Goal: Information Seeking & Learning: Learn about a topic

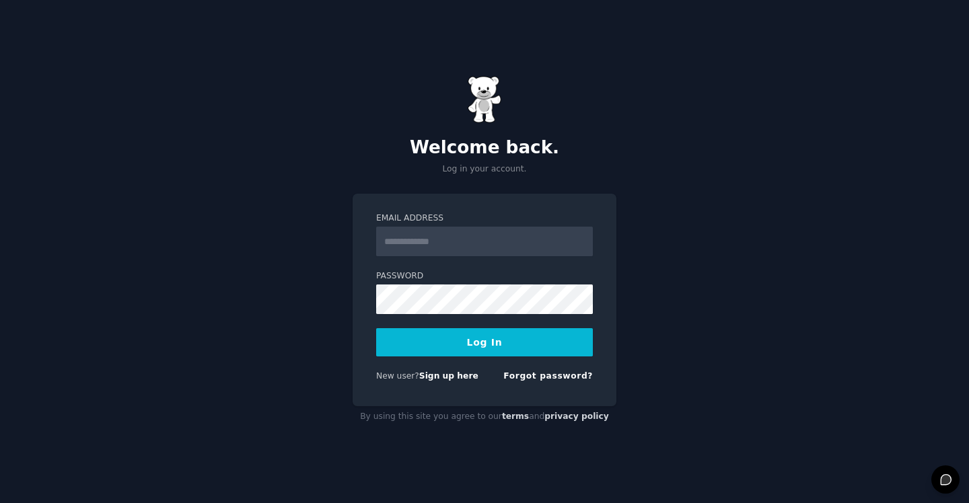
type input "**********"
click at [440, 347] on button "Log In" at bounding box center [484, 342] width 217 height 28
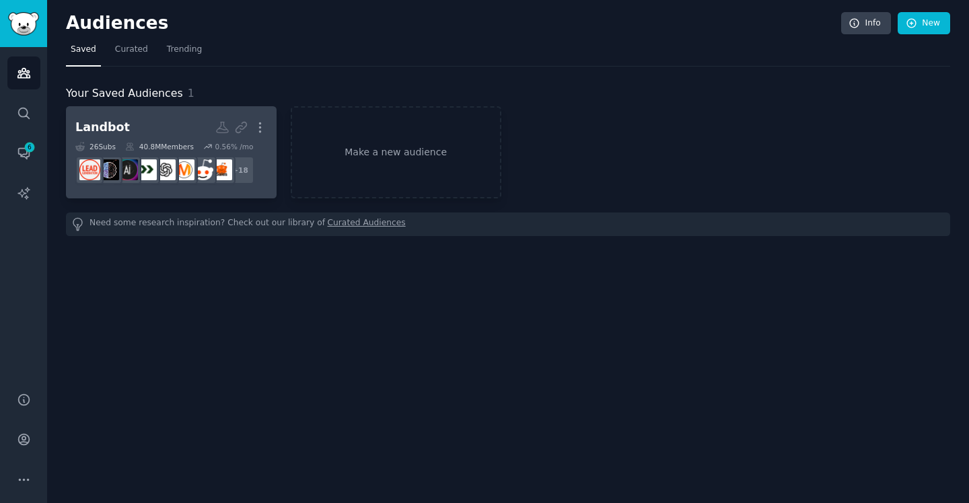
click at [143, 121] on h2 "Landbot More" at bounding box center [171, 128] width 192 height 24
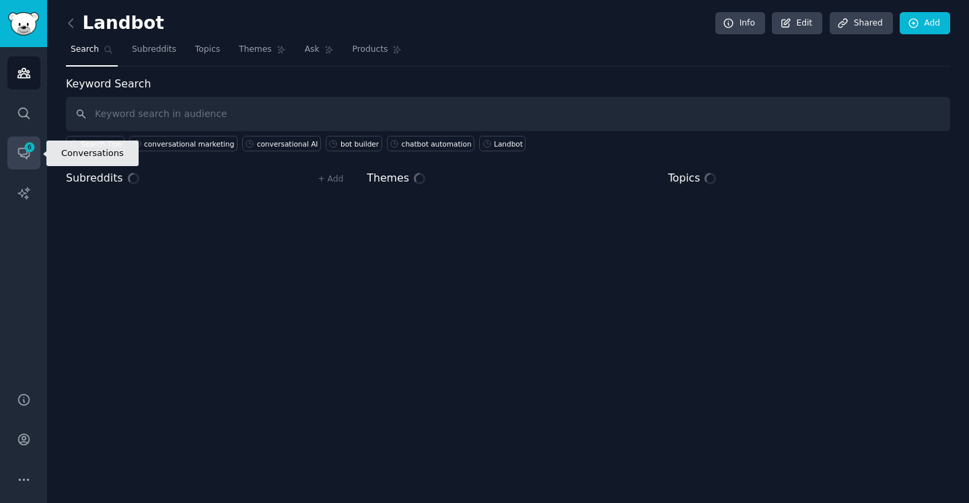
click at [25, 154] on icon "Sidebar" at bounding box center [23, 154] width 11 height 11
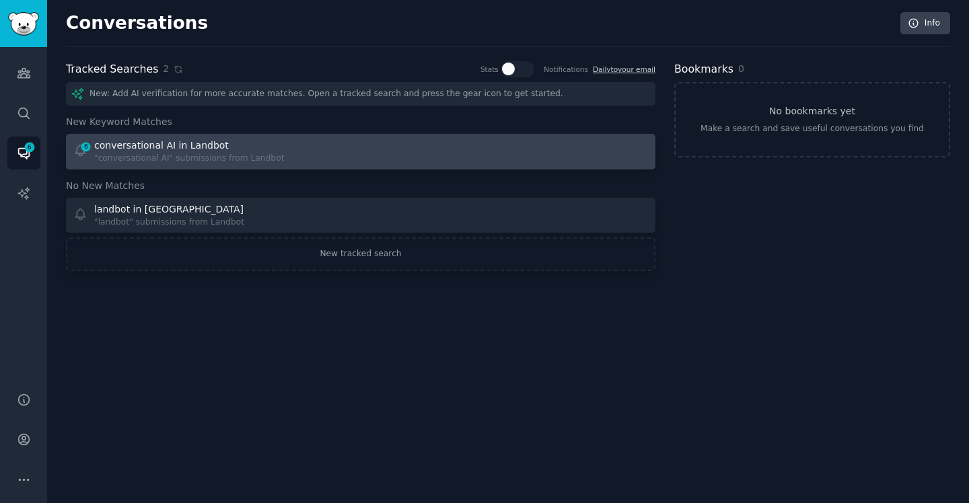
click at [174, 142] on div "conversational AI in Landbot" at bounding box center [161, 146] width 135 height 14
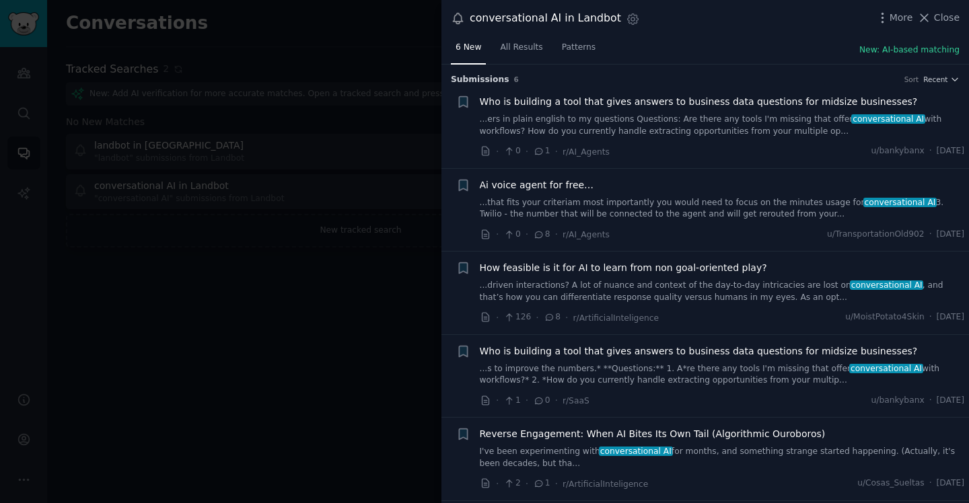
click at [351, 53] on div at bounding box center [484, 251] width 969 height 503
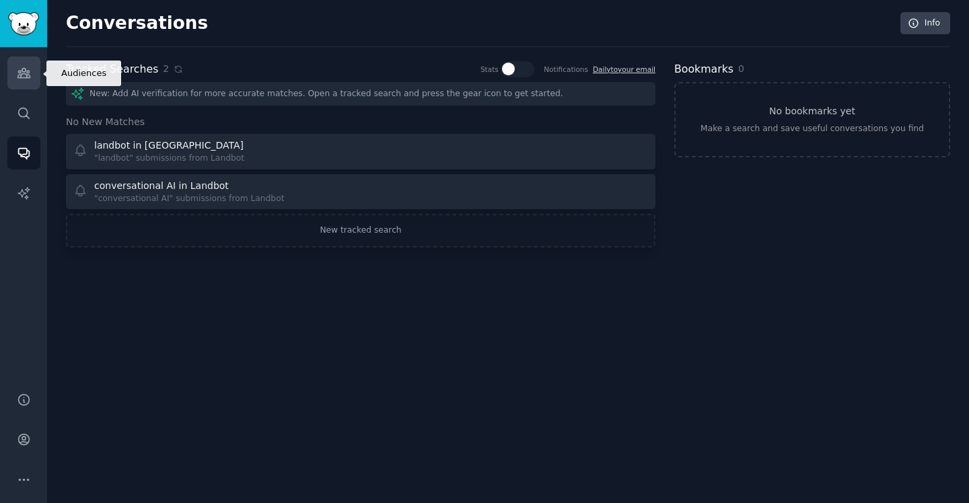
click at [10, 69] on link "Audiences" at bounding box center [23, 73] width 33 height 33
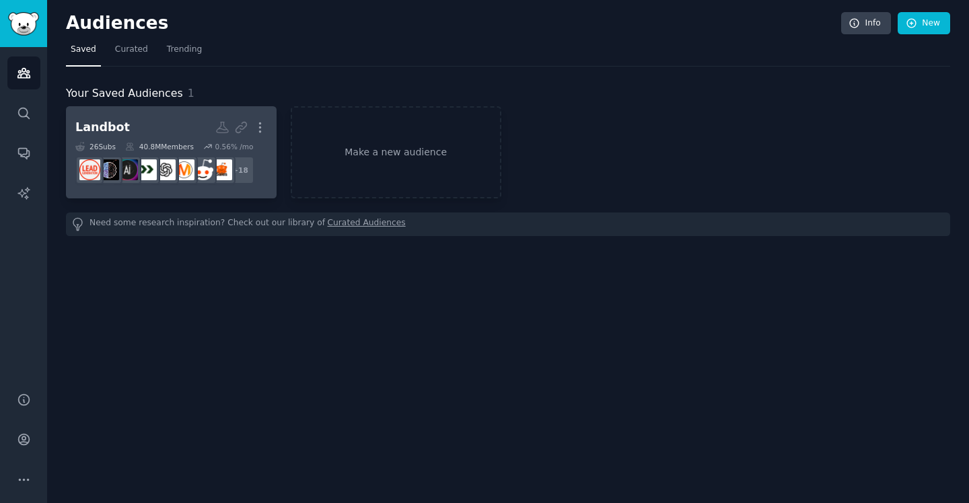
click at [157, 135] on h2 "Landbot More" at bounding box center [171, 128] width 192 height 24
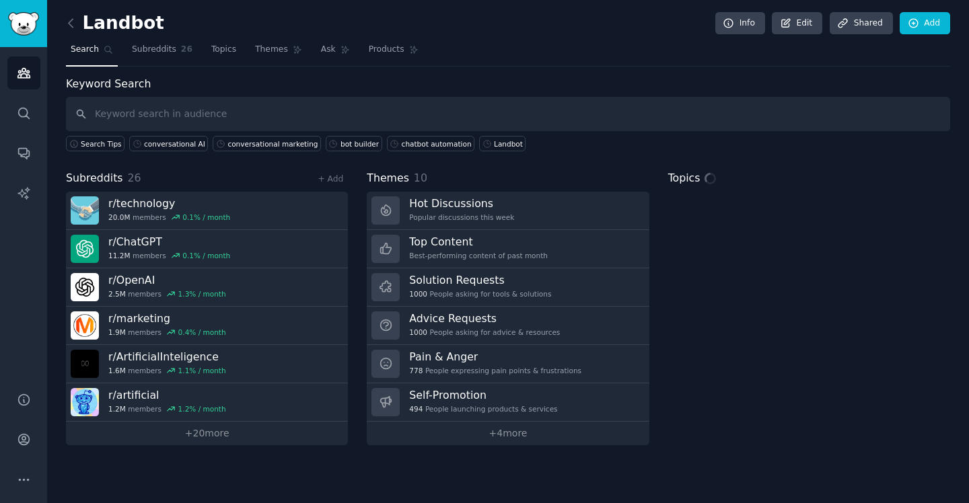
click at [217, 105] on input "text" at bounding box center [508, 114] width 884 height 34
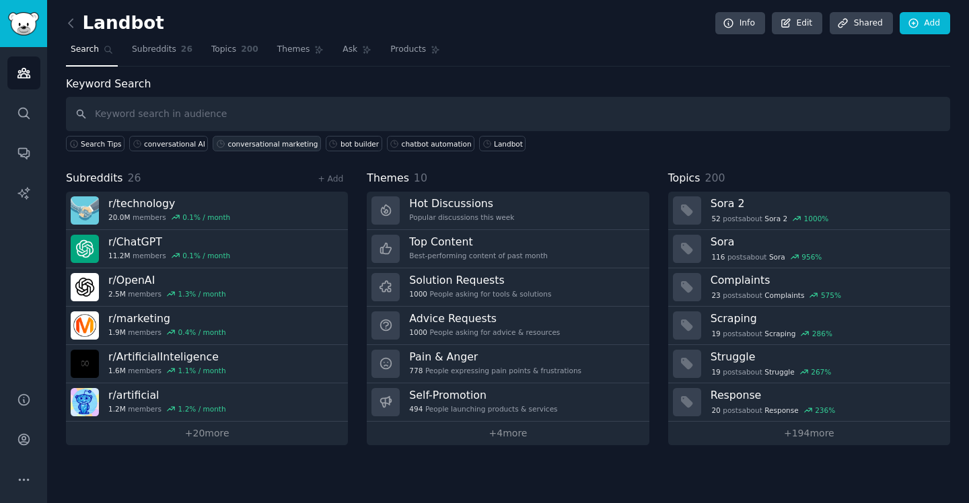
click at [277, 139] on div "conversational marketing" at bounding box center [273, 143] width 90 height 9
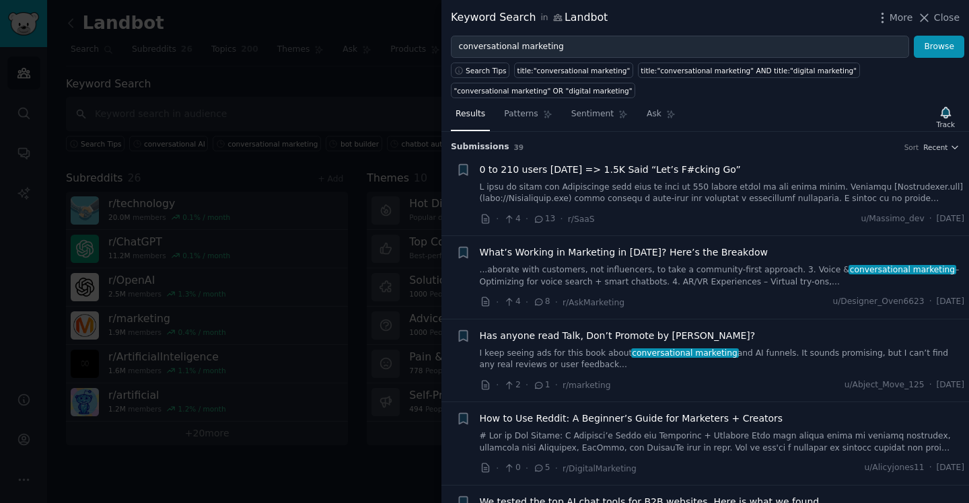
click at [394, 81] on div at bounding box center [484, 251] width 969 height 503
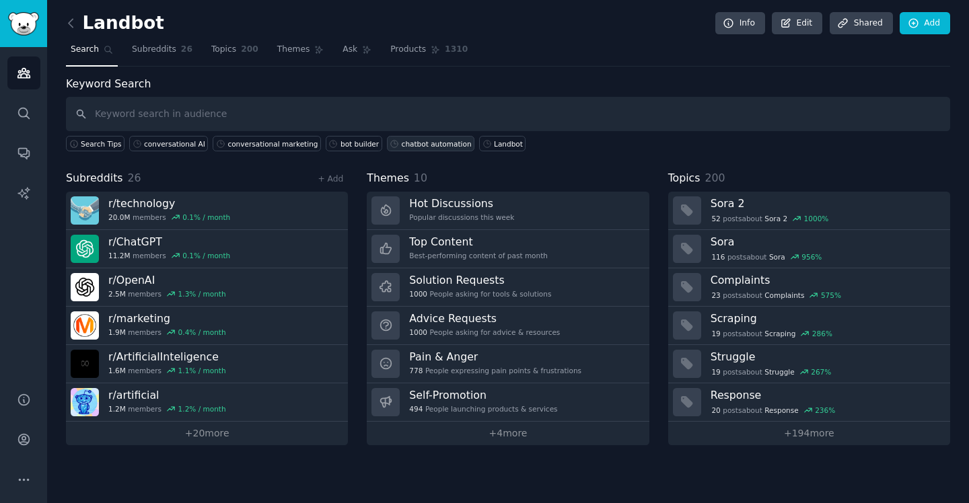
click at [433, 146] on div "chatbot automation" at bounding box center [437, 143] width 70 height 9
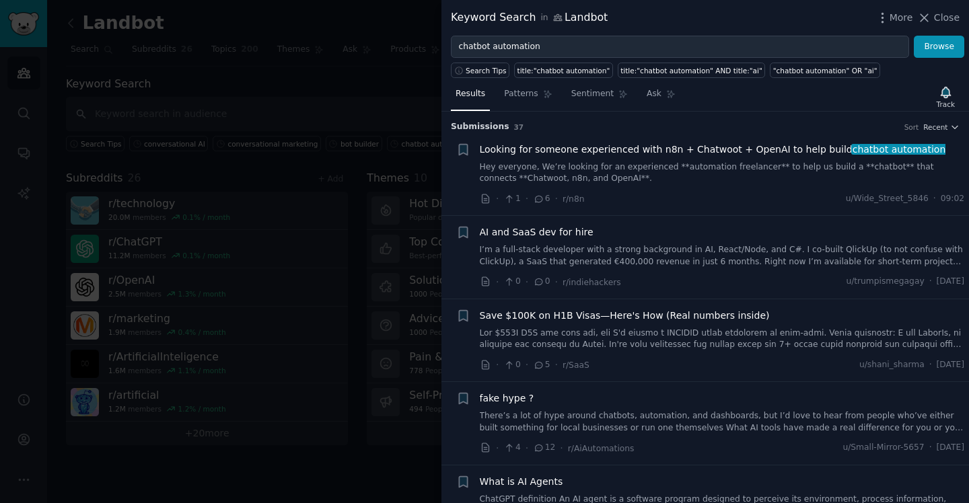
click at [252, 85] on div at bounding box center [484, 251] width 969 height 503
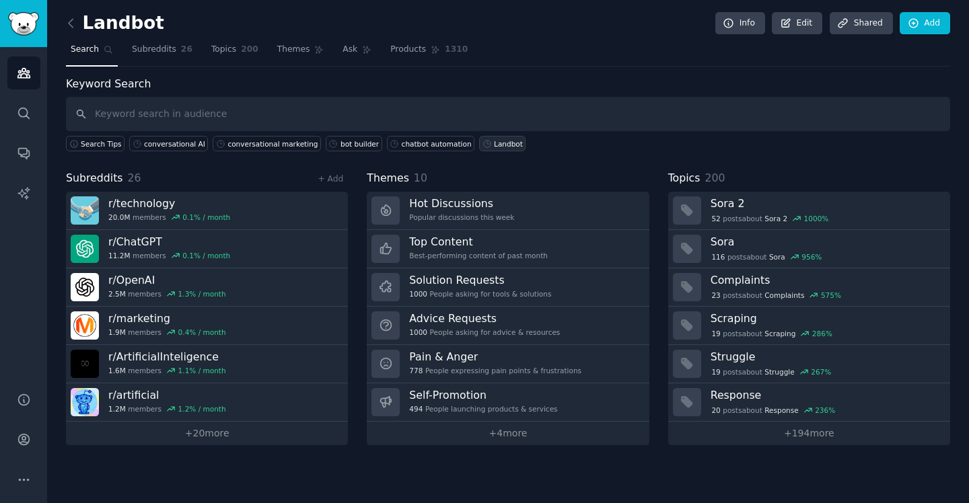
click at [499, 143] on div "Landbot" at bounding box center [508, 143] width 29 height 9
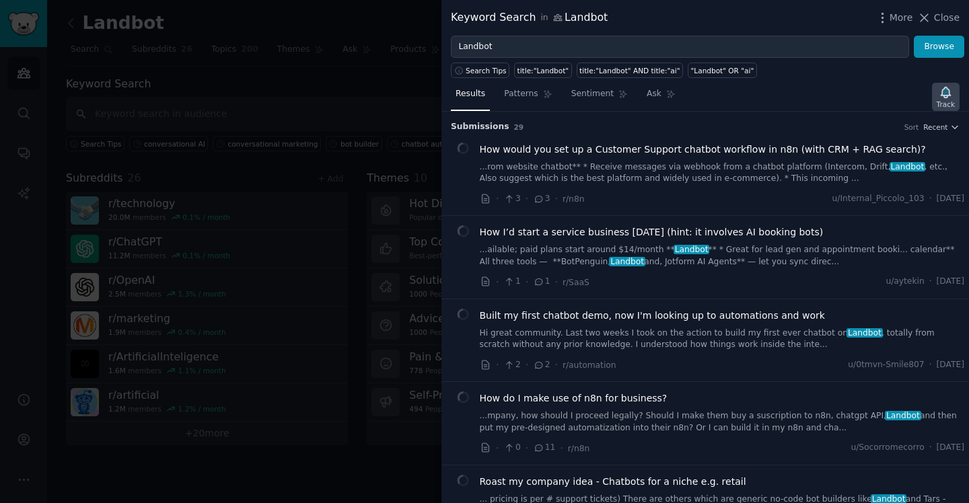
click at [952, 100] on div "Track" at bounding box center [946, 104] width 18 height 9
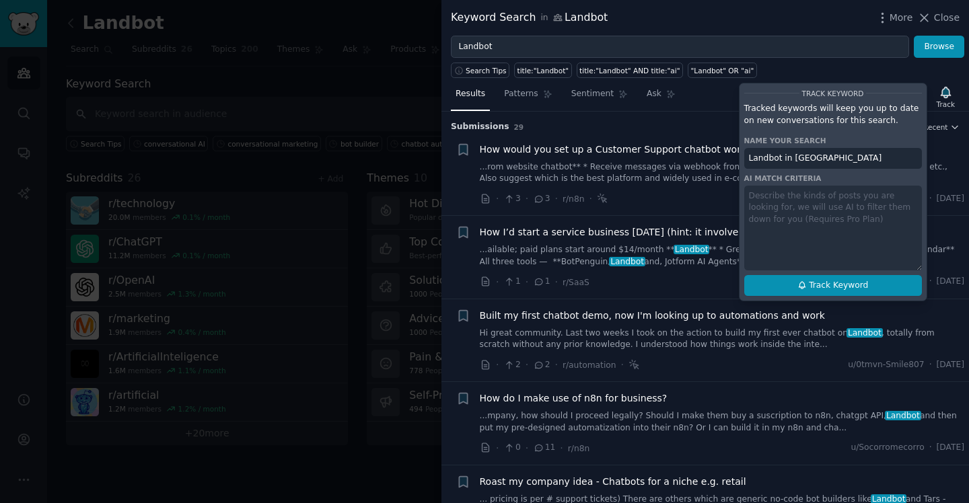
click at [829, 284] on span "Track Keyword" at bounding box center [838, 286] width 59 height 12
type input "Landbot in [GEOGRAPHIC_DATA]"
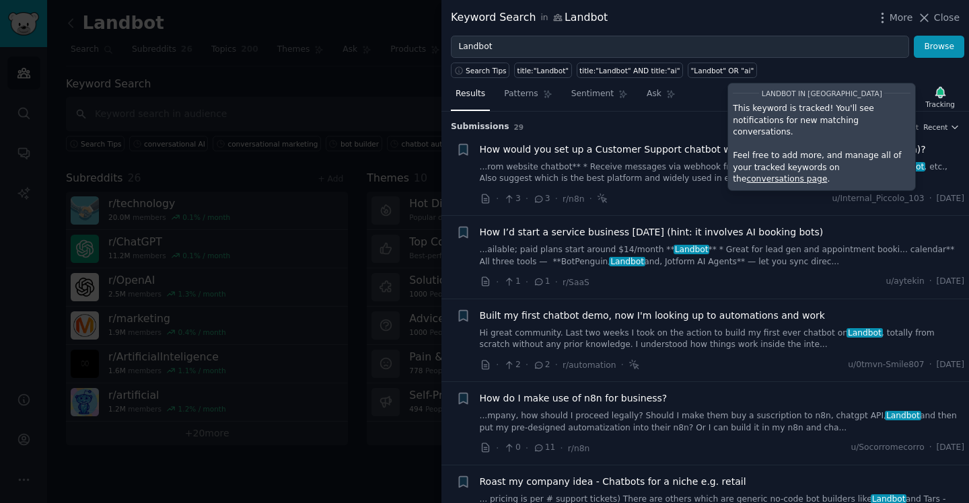
click at [389, 85] on div at bounding box center [484, 251] width 969 height 503
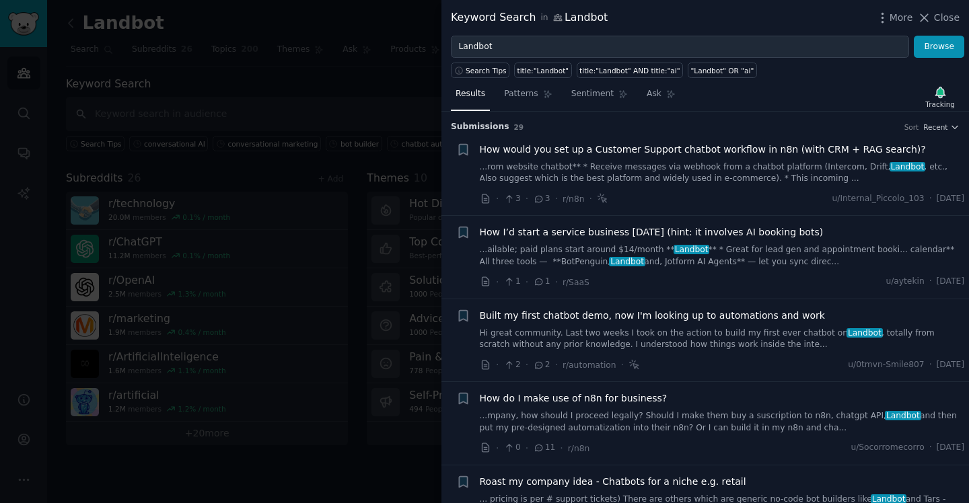
click at [413, 14] on div at bounding box center [484, 251] width 969 height 503
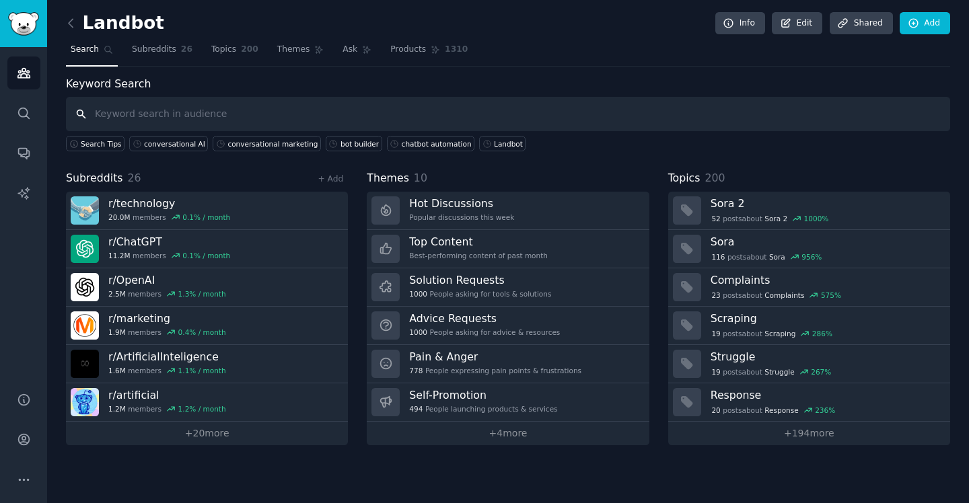
click at [508, 122] on input "text" at bounding box center [508, 114] width 884 height 34
click at [216, 48] on span "Topics" at bounding box center [223, 50] width 25 height 12
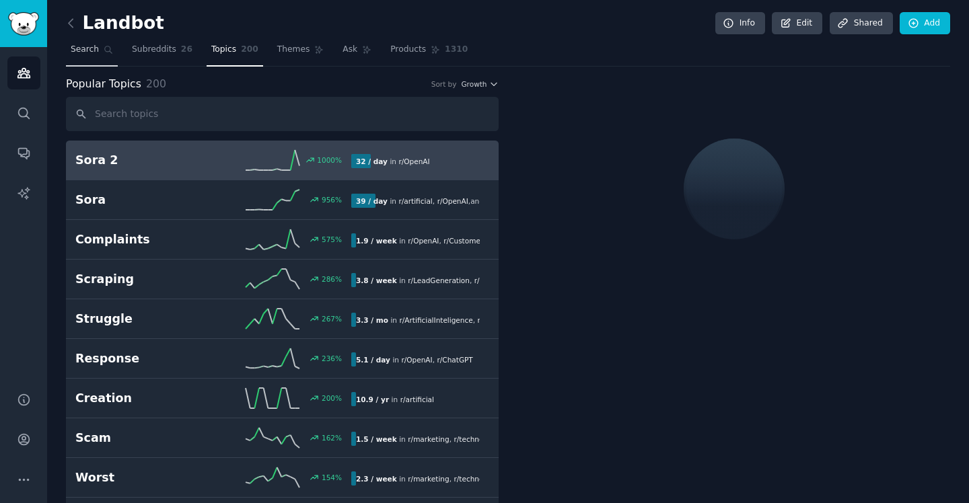
click at [96, 50] on span "Search" at bounding box center [85, 50] width 28 height 12
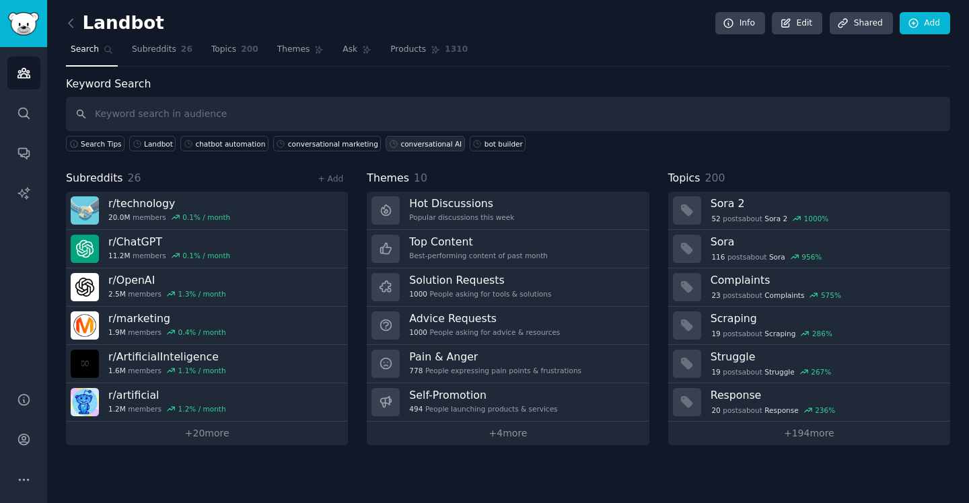
click at [401, 139] on div "conversational AI" at bounding box center [431, 143] width 61 height 9
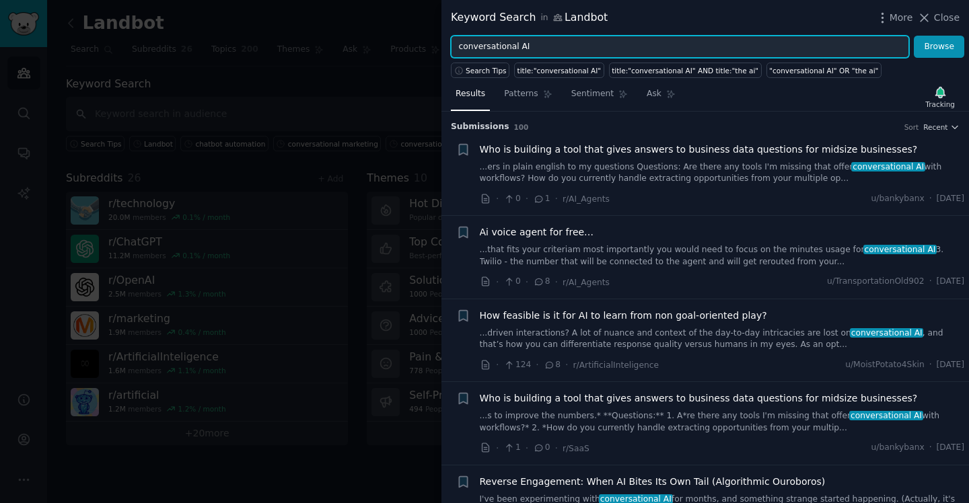
click at [526, 53] on input "conversational AI" at bounding box center [680, 47] width 458 height 23
paste input "no-code chatbot"
click at [914, 36] on button "Browse" at bounding box center [939, 47] width 50 height 23
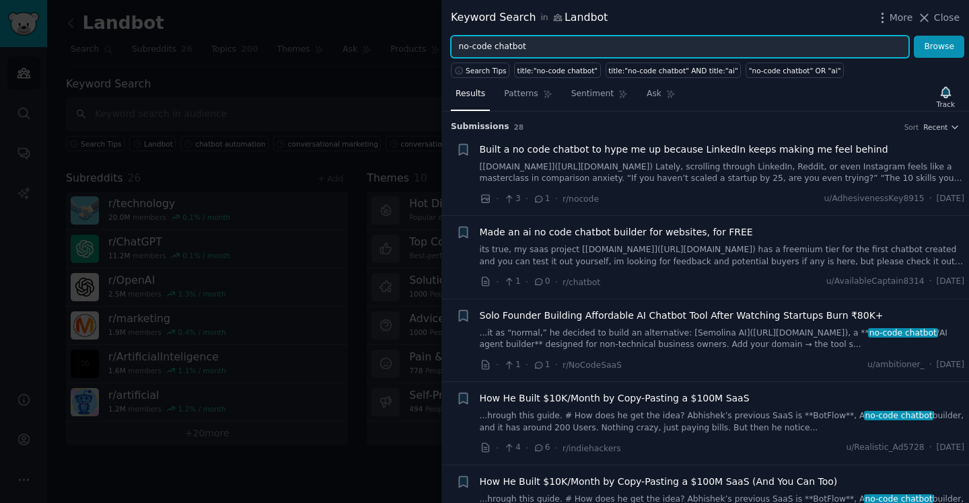
click at [545, 40] on input "no-code chatbot" at bounding box center [680, 47] width 458 height 23
type input "whatsapp bot"
click at [914, 36] on button "Browse" at bounding box center [939, 47] width 50 height 23
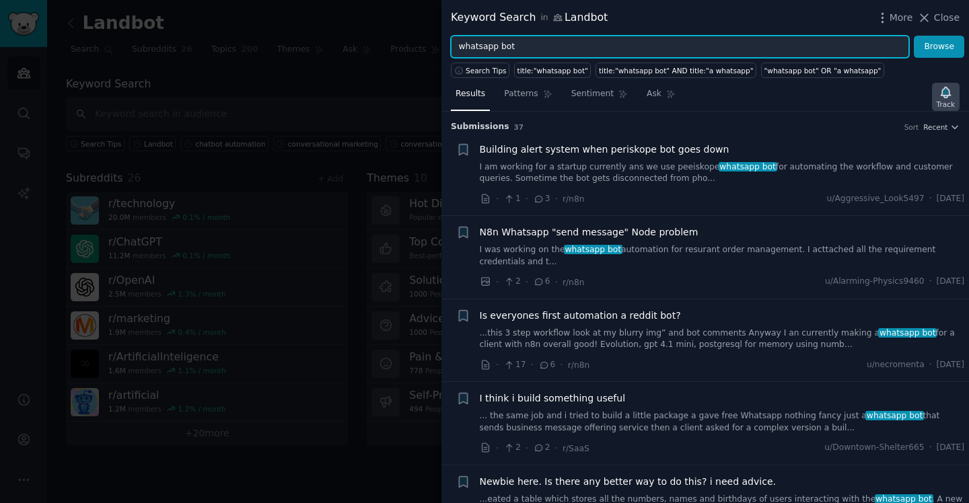
click at [944, 89] on icon "button" at bounding box center [945, 92] width 9 height 11
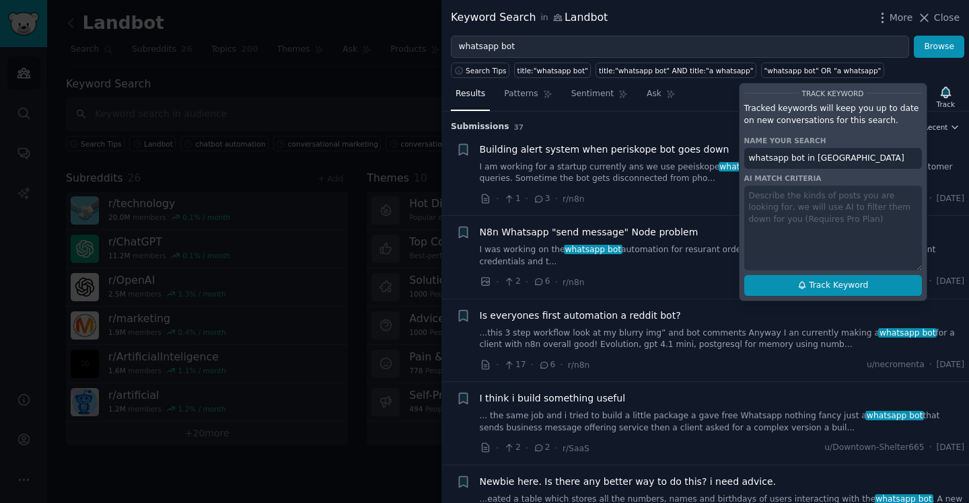
click at [844, 281] on span "Track Keyword" at bounding box center [838, 286] width 59 height 12
type input "whatsapp bot in [GEOGRAPHIC_DATA]"
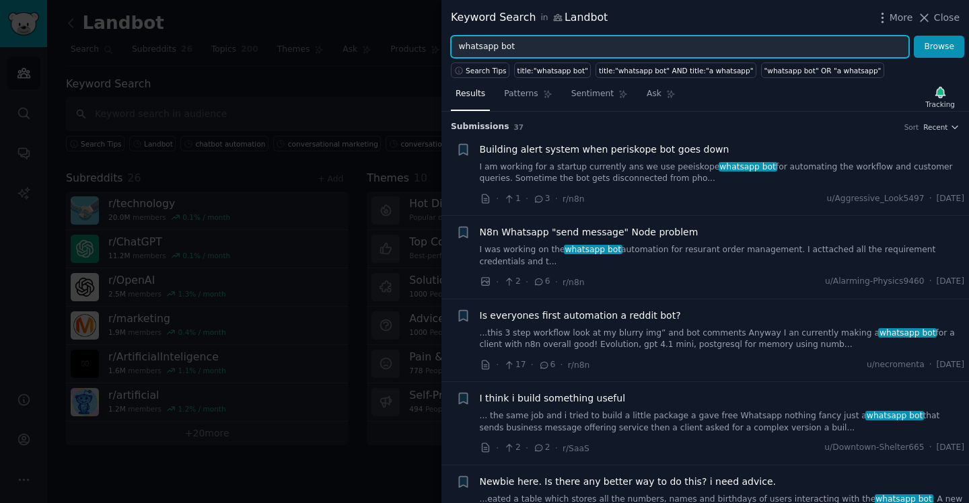
click at [481, 52] on input "whatsapp bot" at bounding box center [680, 47] width 458 height 23
type input "website chatbot"
click at [914, 36] on button "Browse" at bounding box center [939, 47] width 50 height 23
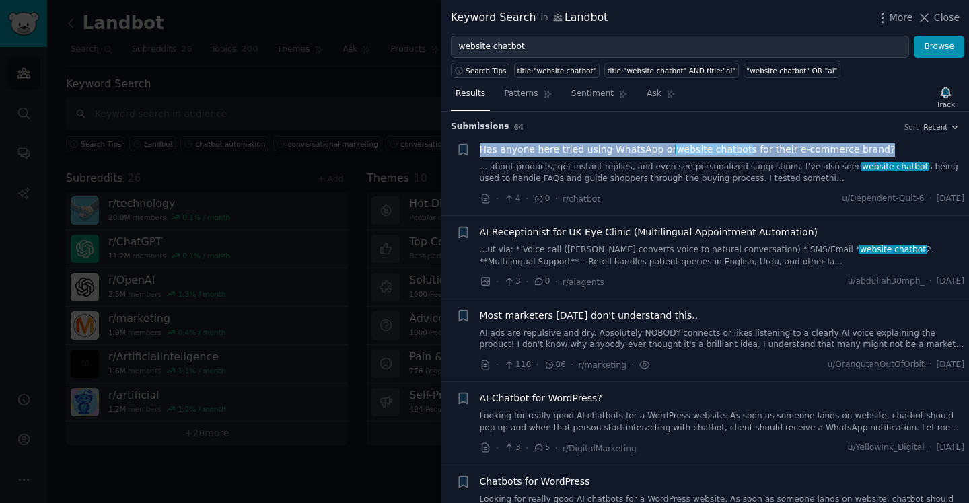
click at [675, 147] on span "website chatbot" at bounding box center [714, 149] width 78 height 11
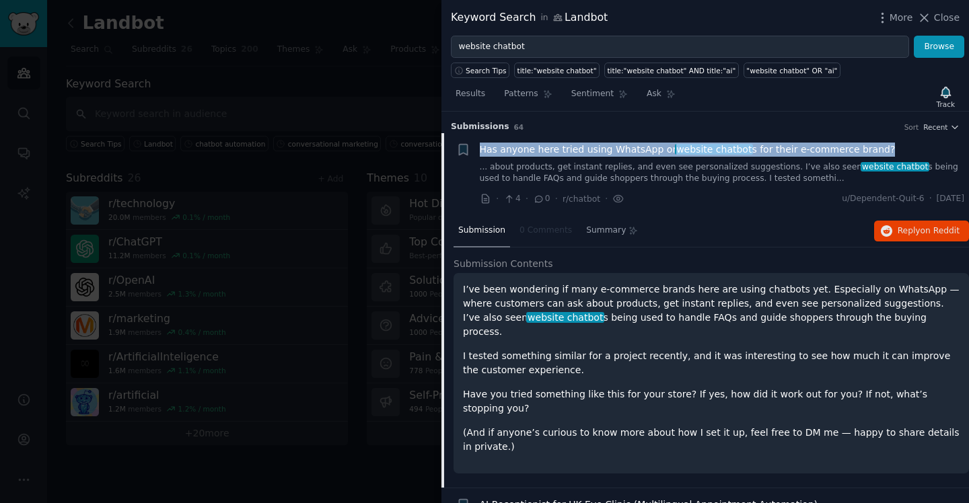
scroll to position [21, 0]
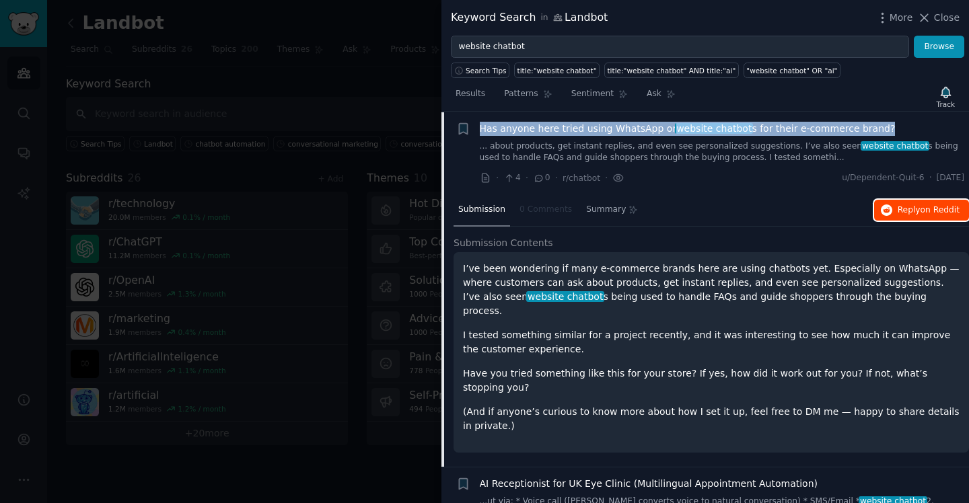
click at [914, 212] on span "Reply on Reddit" at bounding box center [929, 211] width 62 height 12
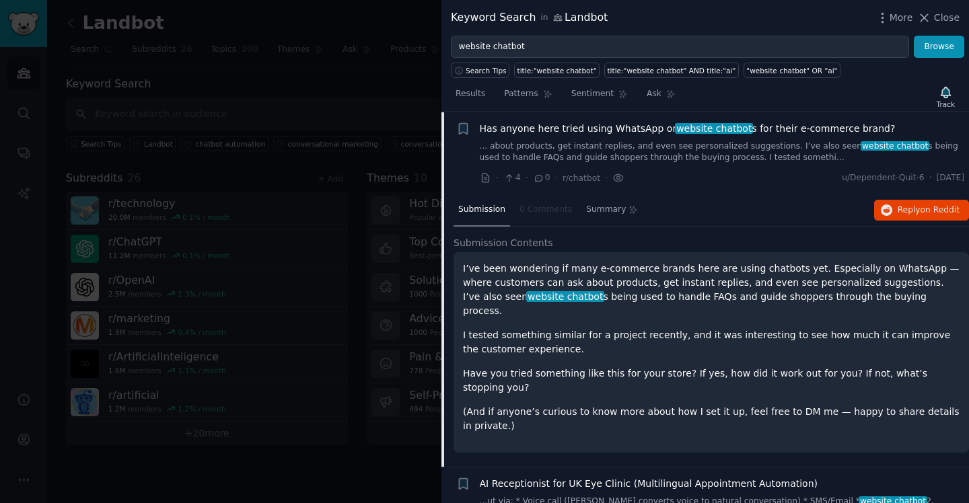
click at [425, 19] on div at bounding box center [484, 251] width 969 height 503
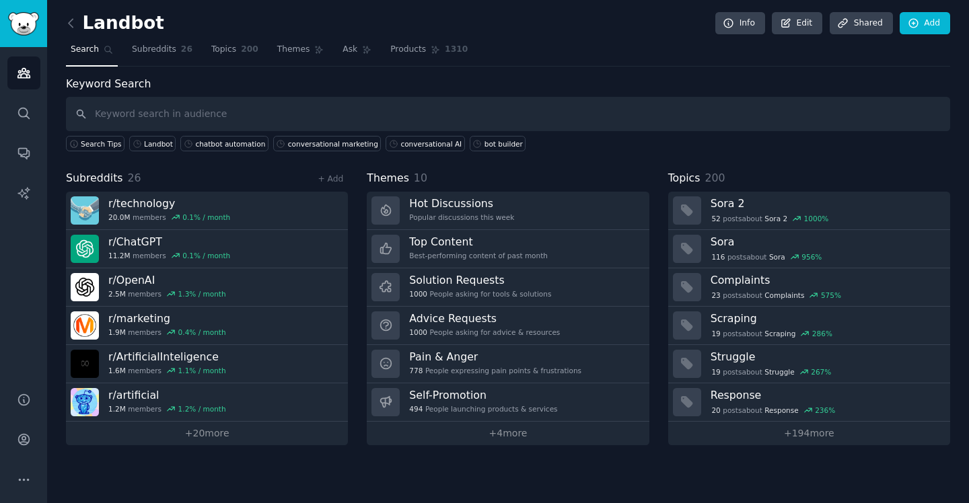
click at [652, 137] on div "Search Tips Landbot chatbot automation conversational marketing conversational …" at bounding box center [508, 141] width 884 height 20
click at [199, 105] on input "text" at bounding box center [508, 114] width 884 height 34
paste input "conversational marketing"
type input "conversational marketing"
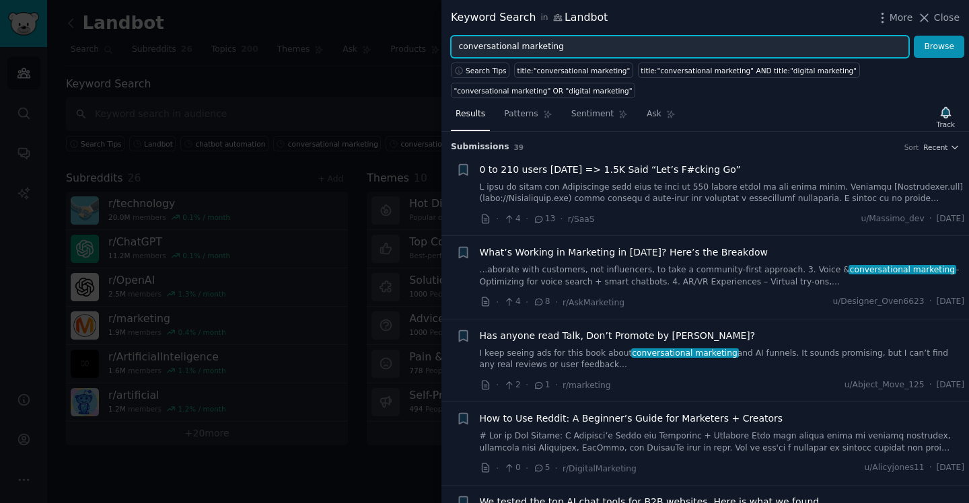
click at [578, 55] on input "conversational marketing" at bounding box center [680, 47] width 458 height 23
paste input "ustomer support automation"
click at [914, 36] on button "Browse" at bounding box center [939, 47] width 50 height 23
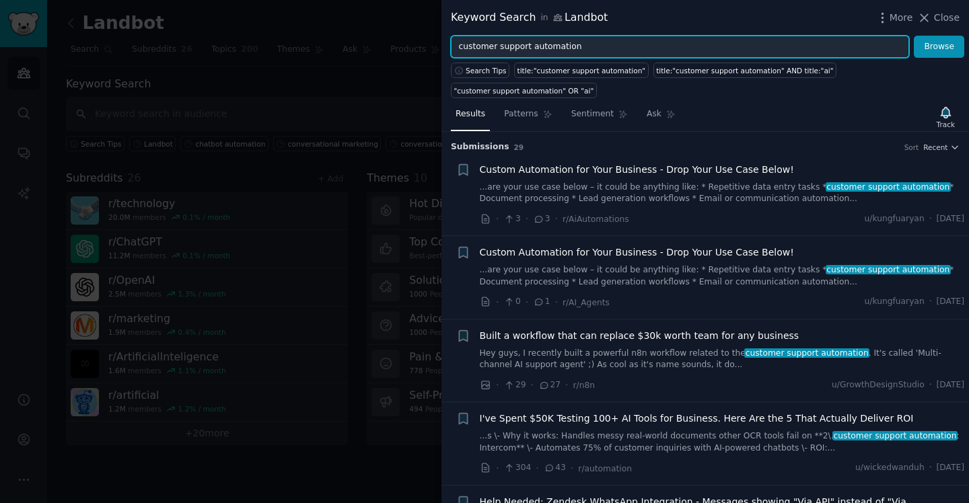
click at [552, 47] on input "customer support automation" at bounding box center [680, 47] width 458 height 23
click at [914, 36] on button "Browse" at bounding box center [939, 47] width 50 height 23
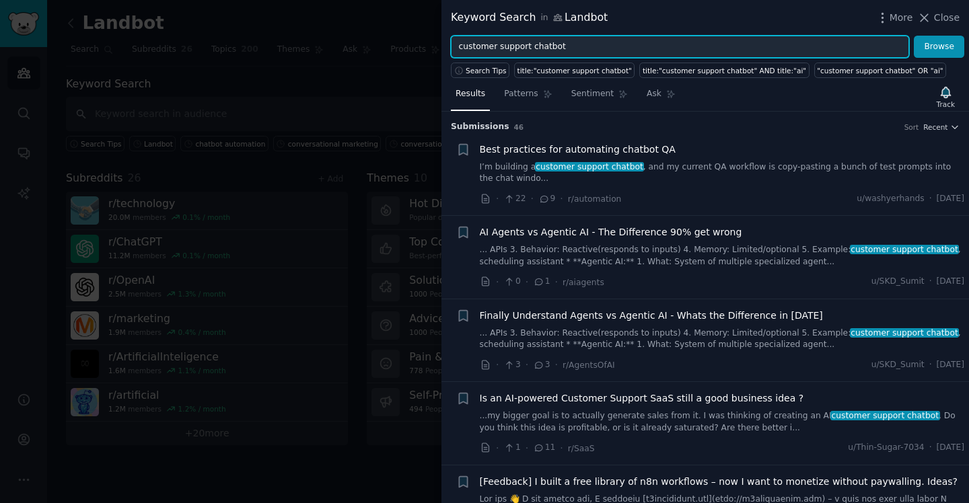
click at [596, 39] on input "customer support chatbot" at bounding box center [680, 47] width 458 height 23
click at [580, 50] on input "customer support chatbot" at bounding box center [680, 47] width 458 height 23
paste input "support automation"
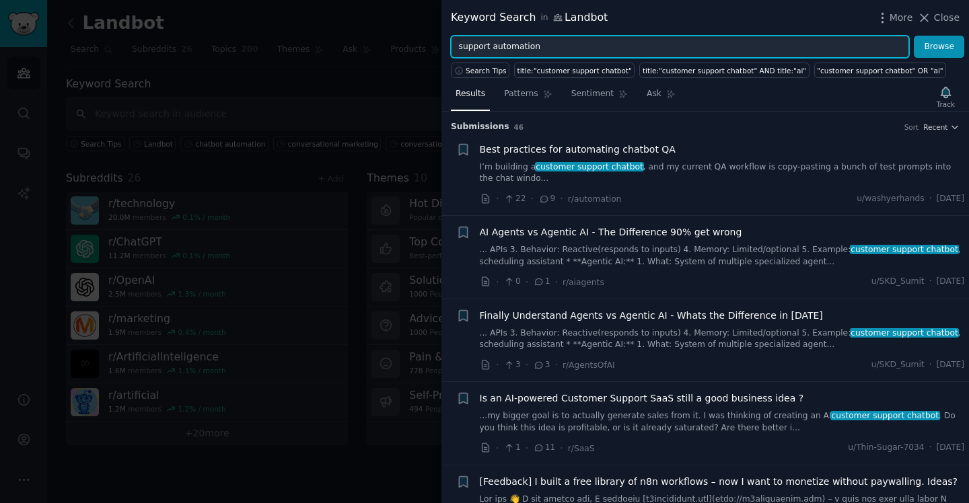
click at [914, 36] on button "Browse" at bounding box center [939, 47] width 50 height 23
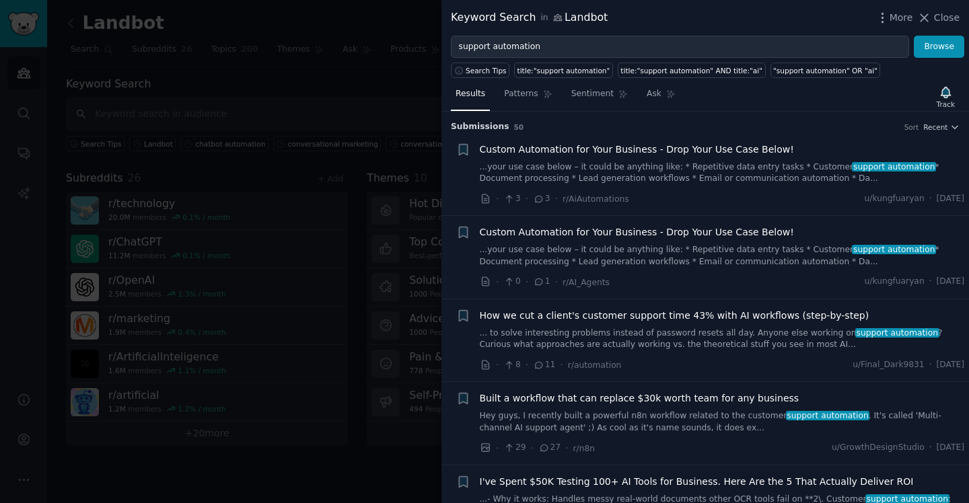
click at [641, 34] on div "Keyword Search in Landbot More Close" at bounding box center [706, 18] width 528 height 36
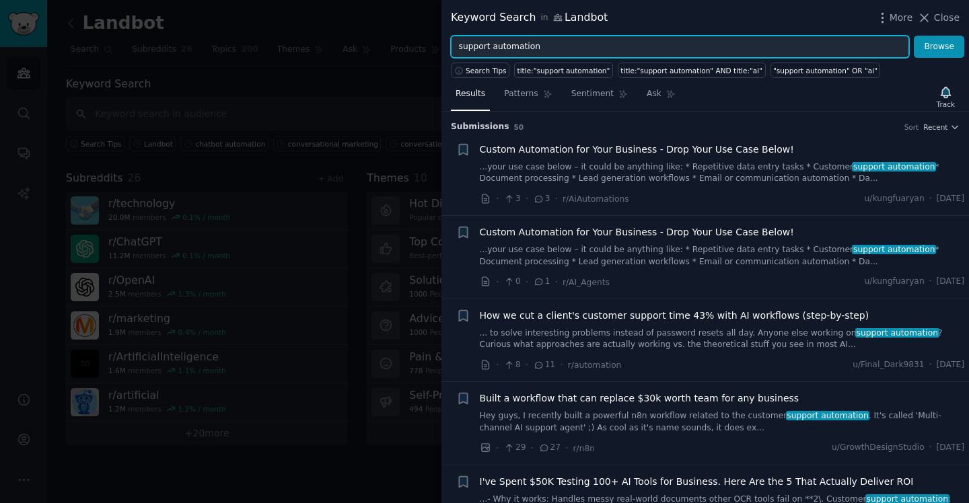
click at [635, 42] on input "support automation" at bounding box center [680, 47] width 458 height 23
paste input "ales"
click at [914, 36] on button "Browse" at bounding box center [939, 47] width 50 height 23
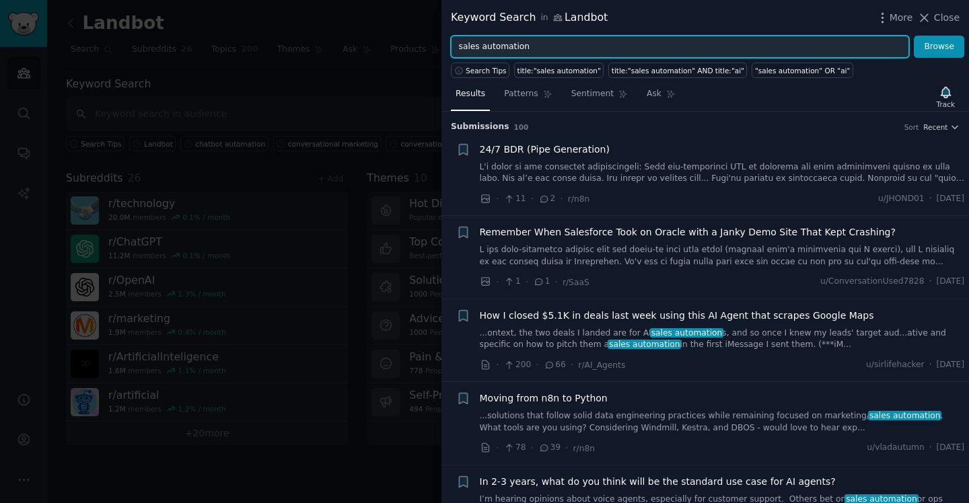
click at [503, 50] on input "sales automation" at bounding box center [680, 47] width 458 height 23
type input "lead generation"
click at [914, 36] on button "Browse" at bounding box center [939, 47] width 50 height 23
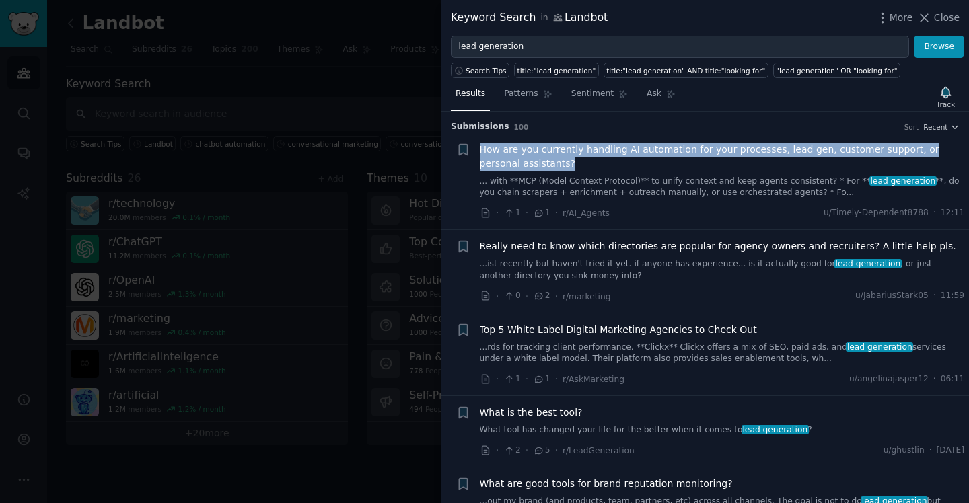
click at [526, 414] on span "What is the best tool?" at bounding box center [531, 413] width 103 height 14
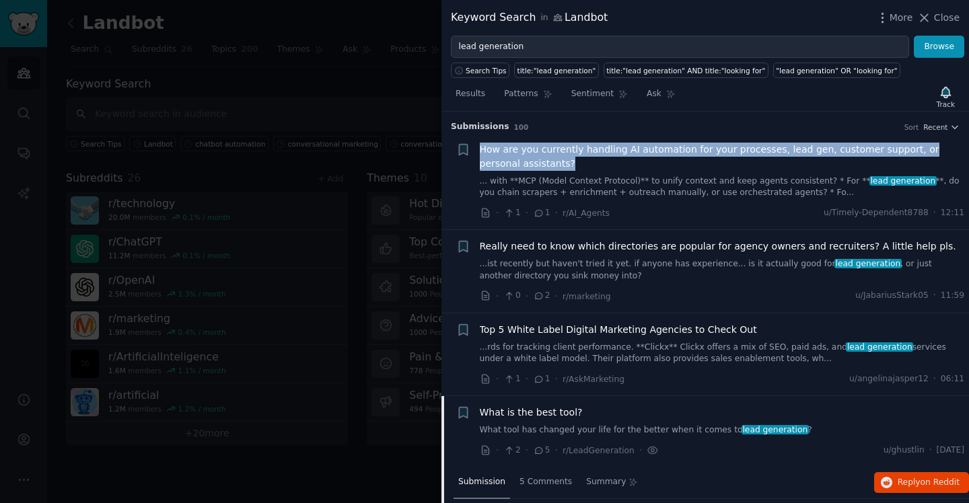
click at [665, 146] on span "How are you currently handling AI automation for your processes, lead gen, cust…" at bounding box center [722, 157] width 485 height 28
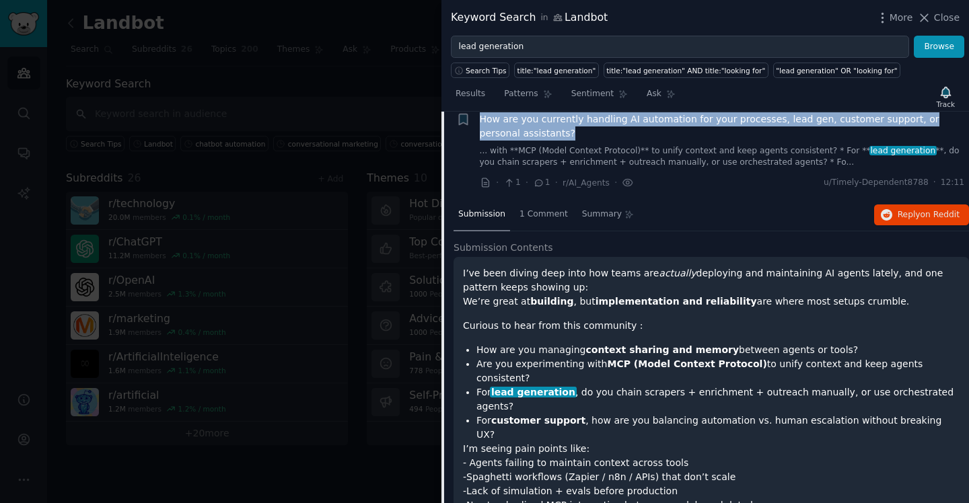
scroll to position [42, 0]
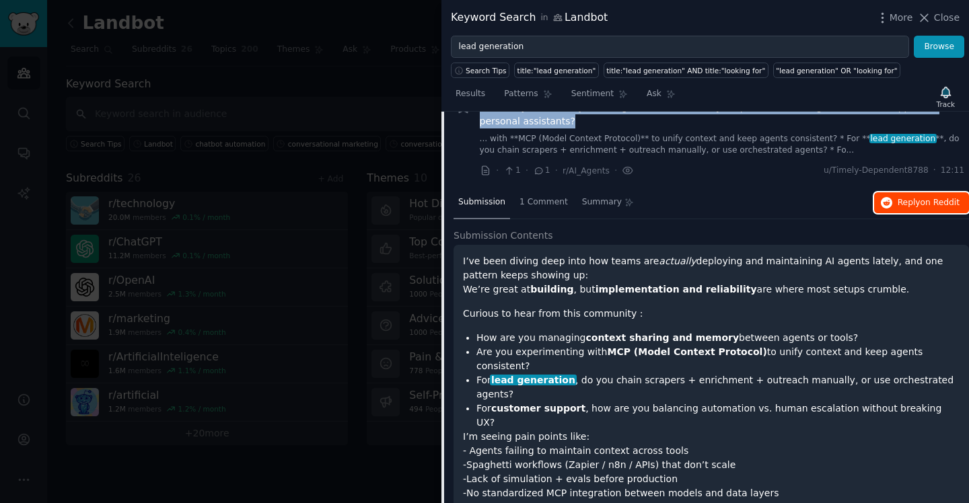
click at [945, 203] on span "on Reddit" at bounding box center [940, 202] width 39 height 9
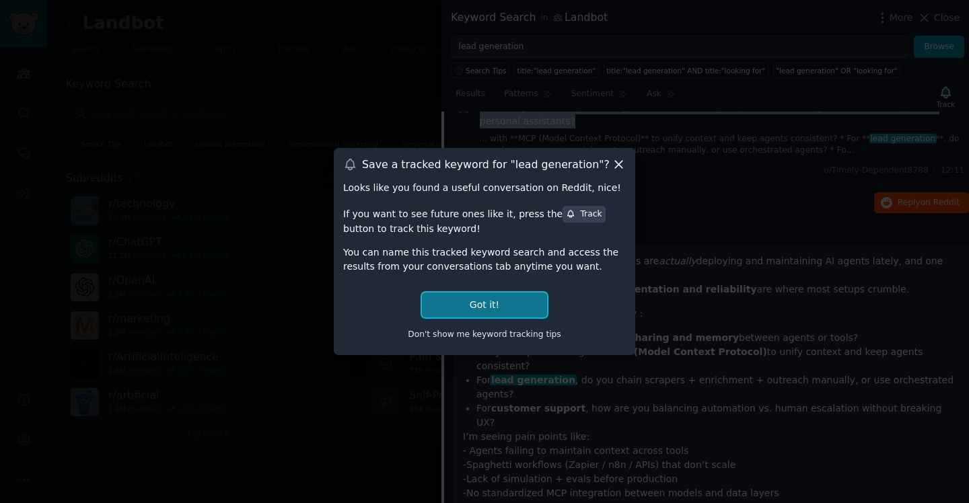
click at [493, 304] on button "Got it!" at bounding box center [484, 305] width 125 height 25
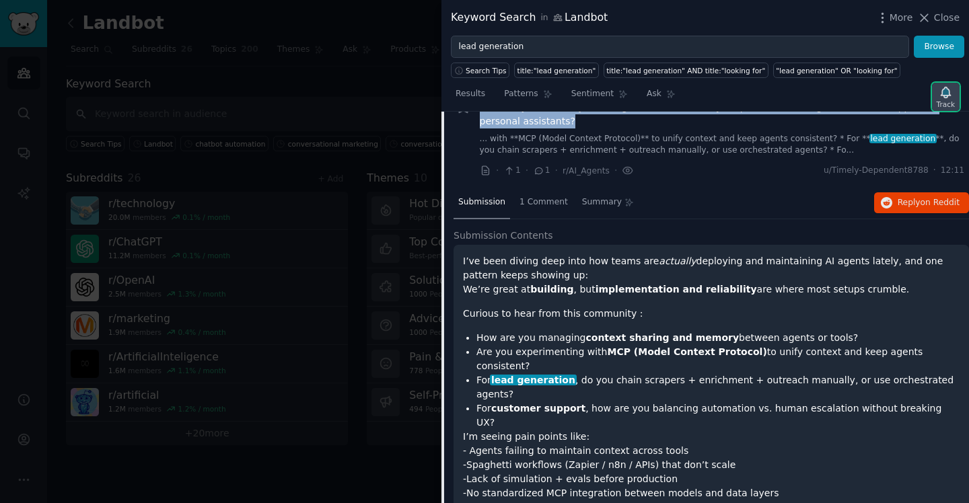
click at [959, 99] on div "Track" at bounding box center [946, 97] width 28 height 28
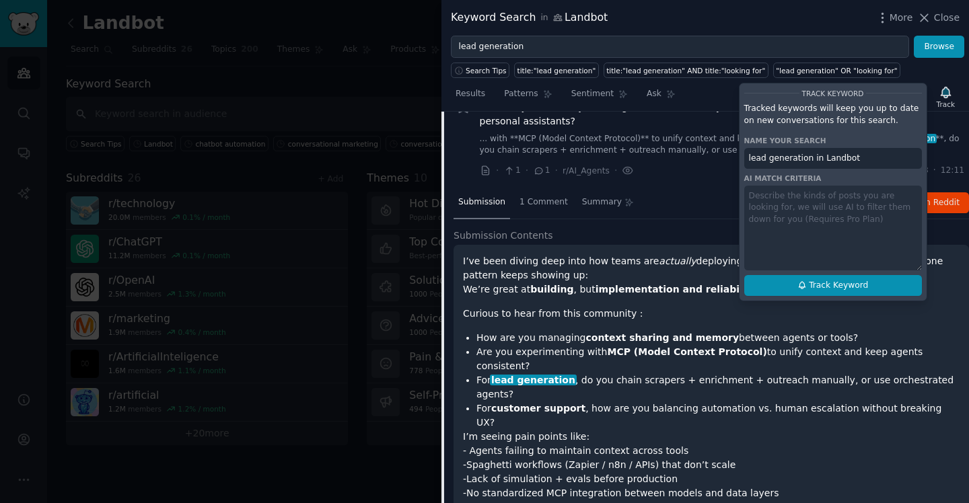
click at [847, 289] on span "Track Keyword" at bounding box center [838, 286] width 59 height 12
type input "lead generation in Landbot"
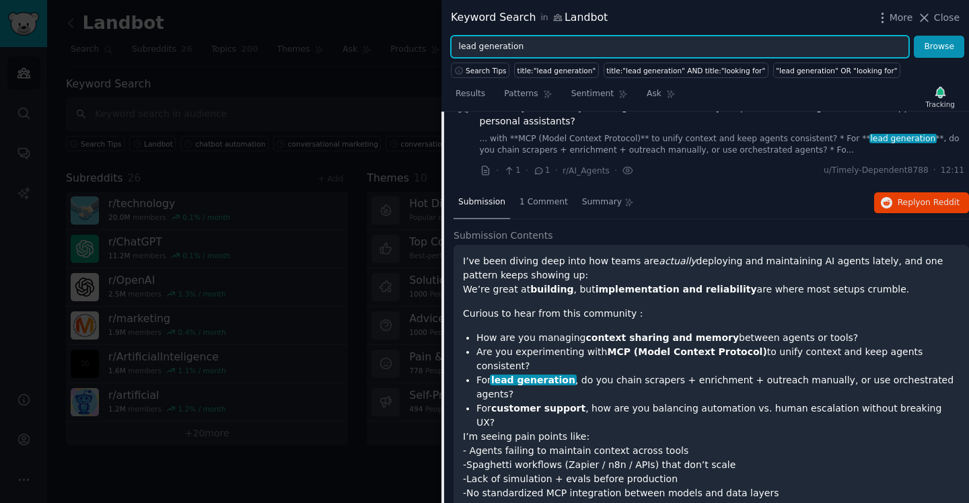
click at [643, 42] on input "lead generation" at bounding box center [680, 47] width 458 height 23
click at [643, 41] on input "lead generation" at bounding box center [680, 47] width 458 height 23
type input "AI agent"
click at [914, 36] on button "Browse" at bounding box center [939, 47] width 50 height 23
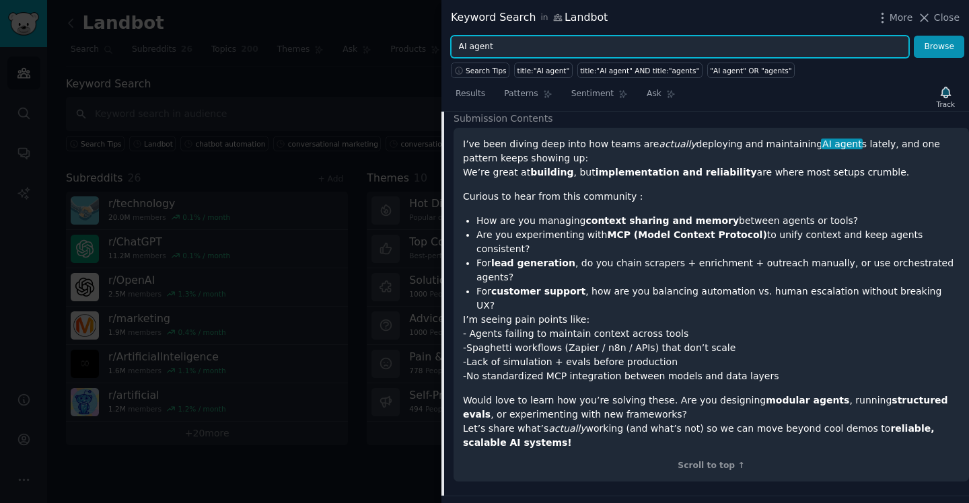
scroll to position [447, 0]
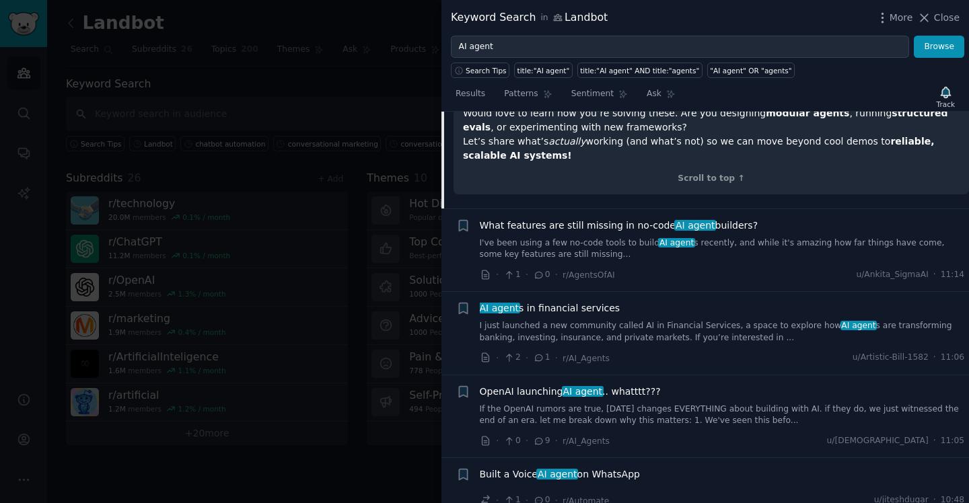
click at [563, 302] on span "AI agent s in financial services" at bounding box center [550, 309] width 141 height 14
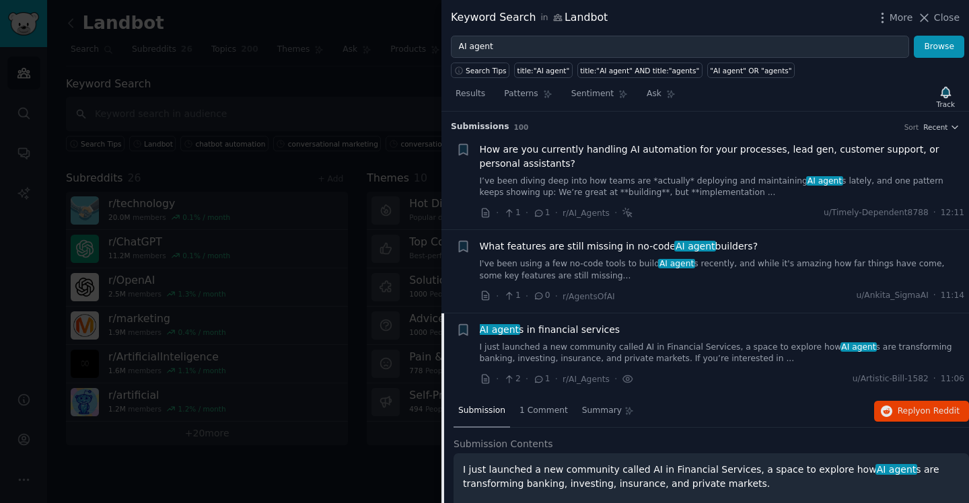
click at [652, 242] on span "What features are still missing in no-code AI agent builders?" at bounding box center [619, 247] width 279 height 14
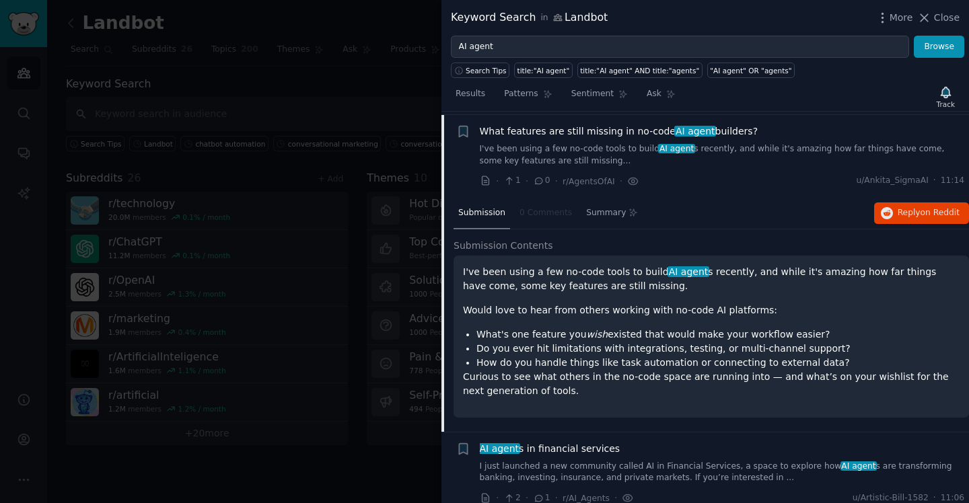
scroll to position [118, 0]
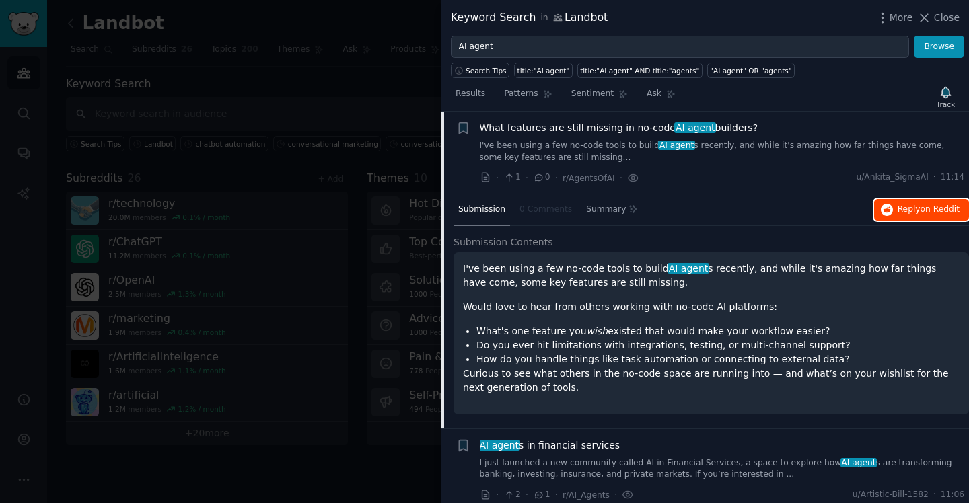
click at [889, 215] on button "Reply on Reddit" at bounding box center [921, 210] width 95 height 22
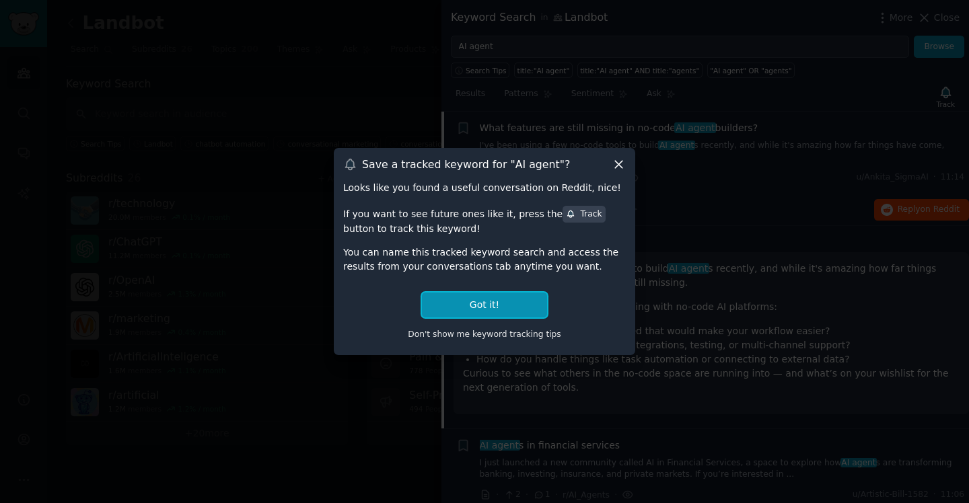
drag, startPoint x: 492, startPoint y: 304, endPoint x: 864, endPoint y: 130, distance: 410.4
click at [492, 304] on button "Got it!" at bounding box center [484, 305] width 125 height 25
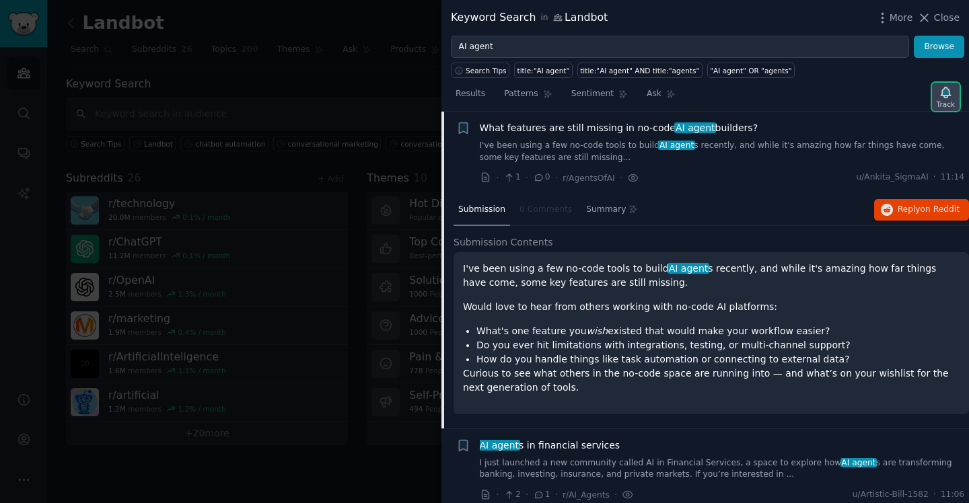
click at [949, 94] on icon "button" at bounding box center [945, 92] width 9 height 11
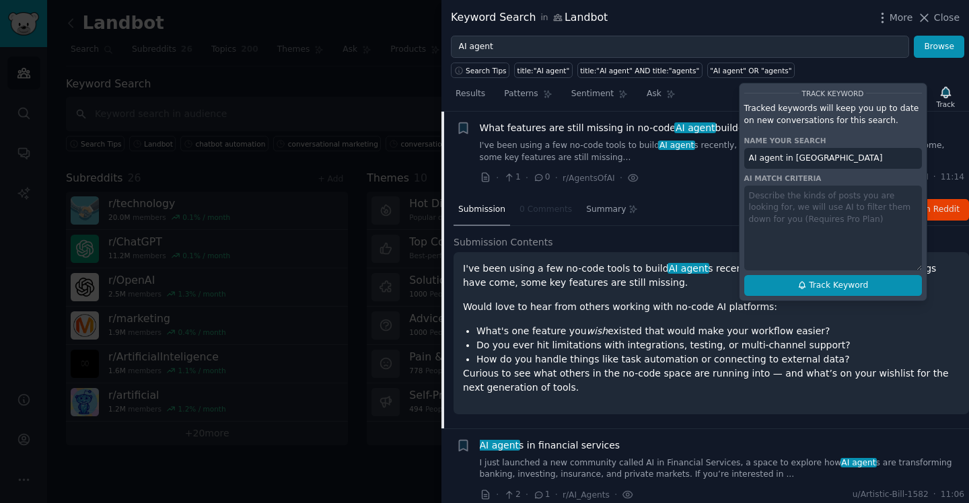
click at [789, 285] on button "Track Keyword" at bounding box center [833, 286] width 178 height 22
type input "AI agent in [GEOGRAPHIC_DATA]"
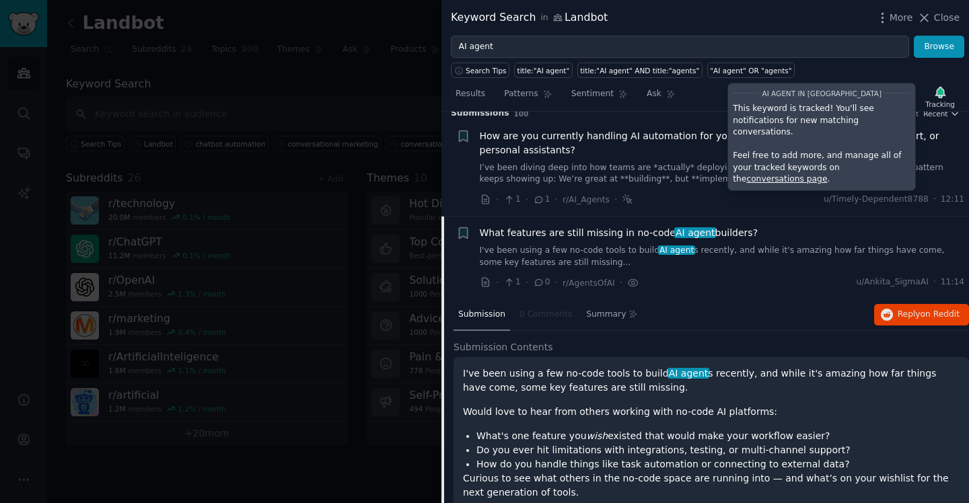
scroll to position [0, 0]
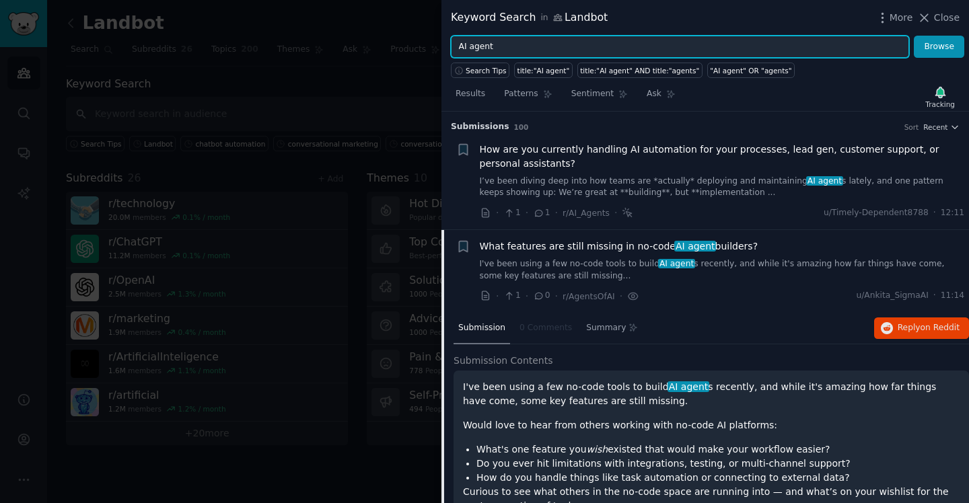
click at [528, 44] on input "AI agent" at bounding box center [680, 47] width 458 height 23
click at [528, 43] on input "AI agent" at bounding box center [680, 47] width 458 height 23
type input "chatbot builder"
click at [914, 36] on button "Browse" at bounding box center [939, 47] width 50 height 23
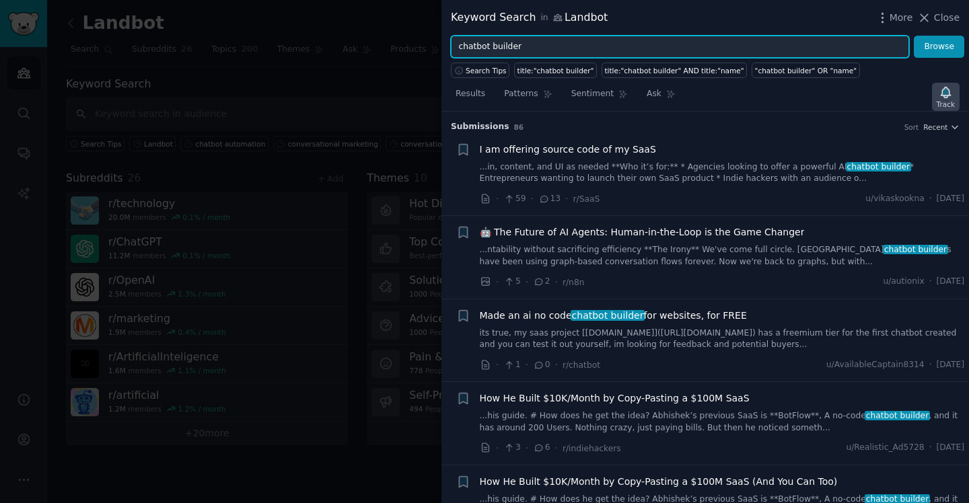
click at [952, 91] on div "Track" at bounding box center [946, 97] width 28 height 28
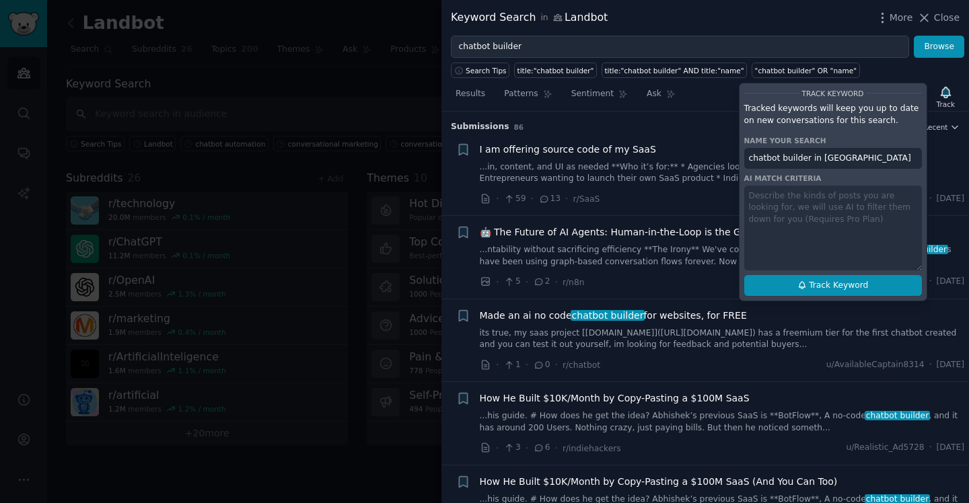
click at [796, 288] on button "Track Keyword" at bounding box center [833, 286] width 178 height 22
type input "chatbot builder in [GEOGRAPHIC_DATA]"
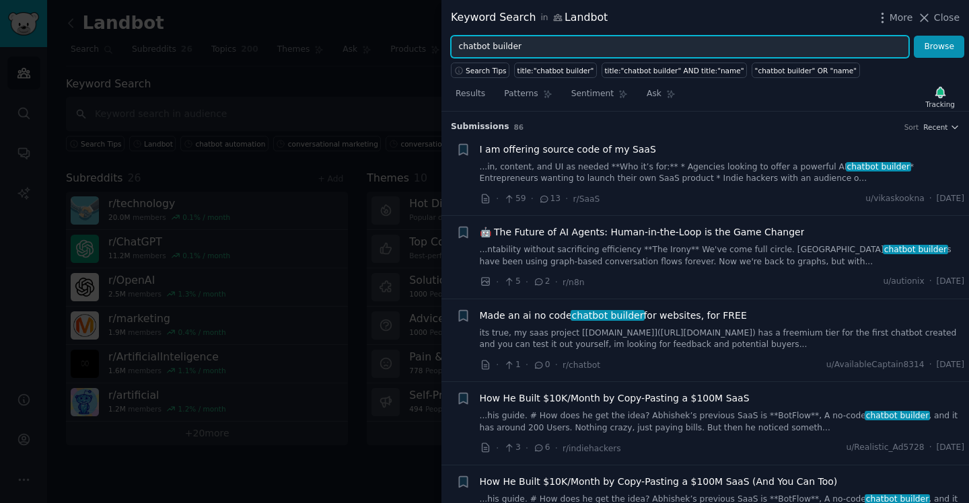
click at [706, 46] on input "chatbot builder" at bounding box center [680, 47] width 458 height 23
click at [914, 36] on button "Browse" at bounding box center [939, 47] width 50 height 23
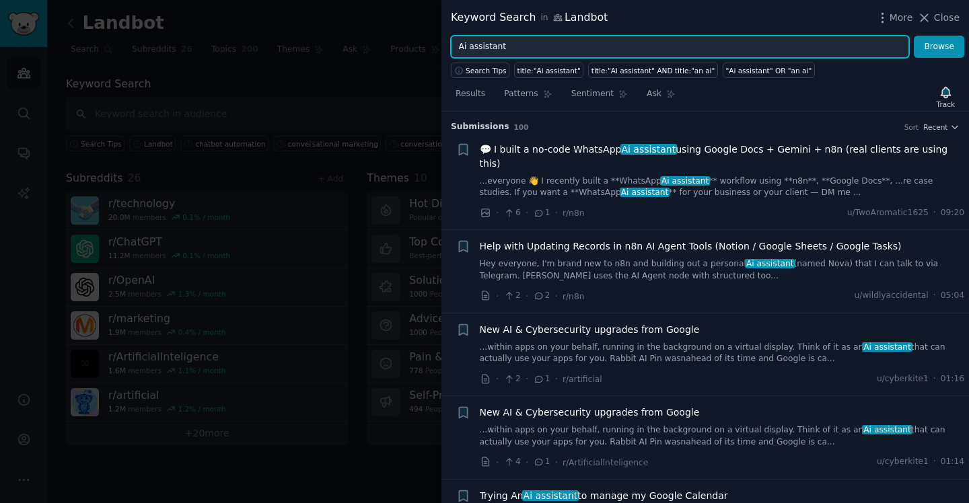
click at [595, 42] on input "Ai assistant" at bounding box center [680, 47] width 458 height 23
type input "AI automation"
click at [914, 36] on button "Browse" at bounding box center [939, 47] width 50 height 23
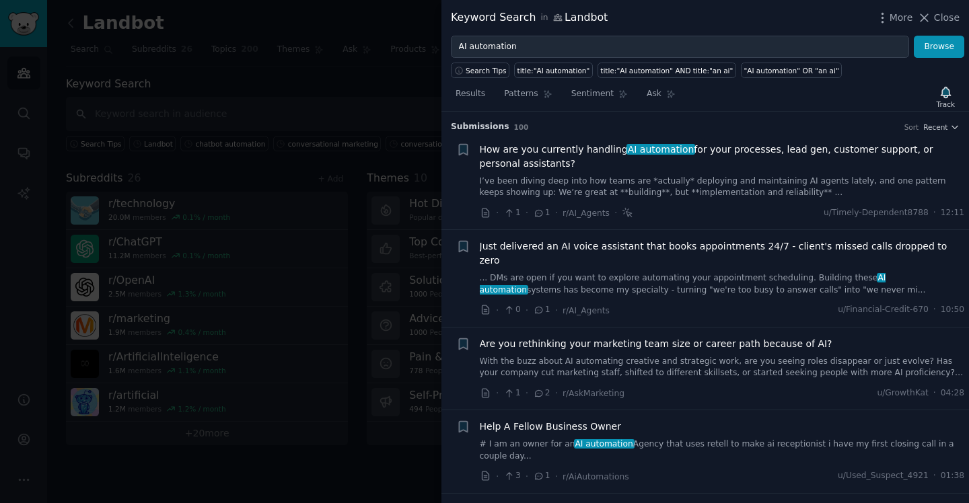
click at [531, 151] on span "How are you currently handling AI automation for your processes, lead gen, cust…" at bounding box center [722, 157] width 485 height 28
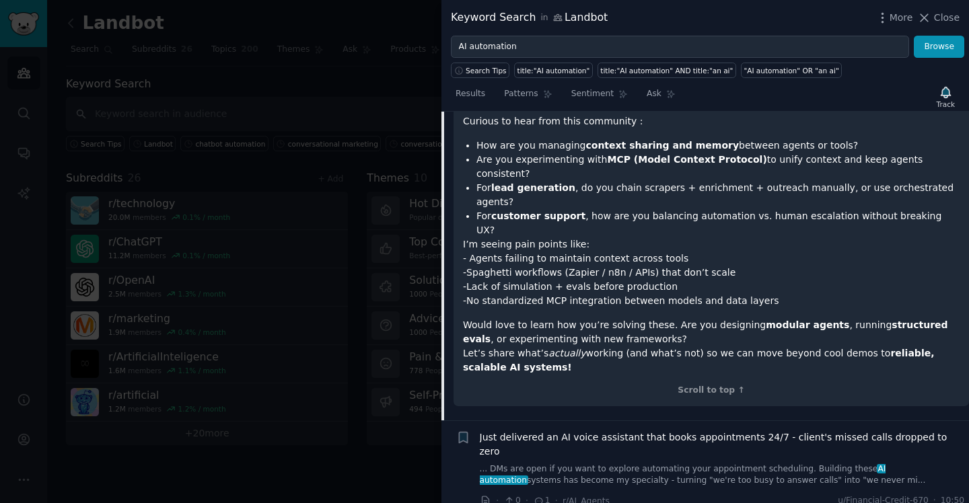
scroll to position [233, 0]
